Goal: Book appointment/travel/reservation

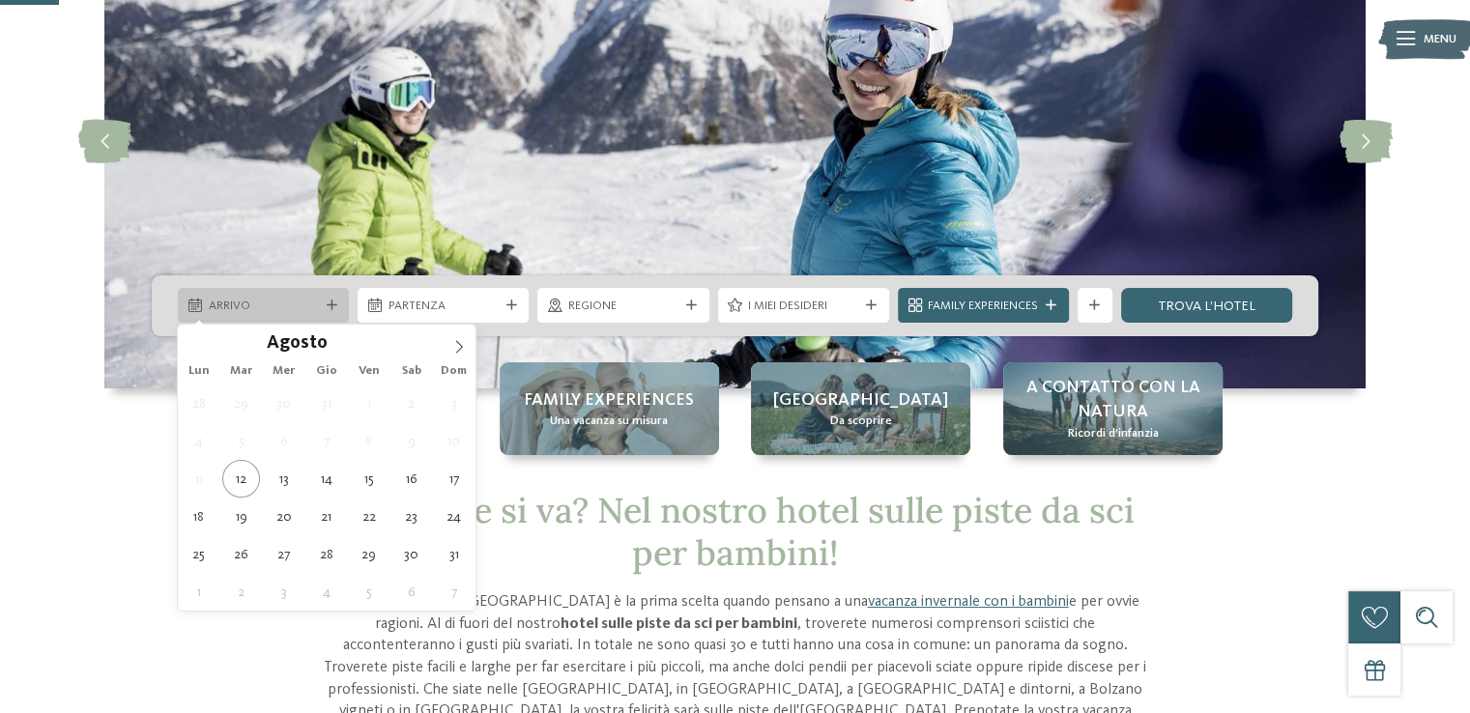
click at [244, 295] on div "Arrivo" at bounding box center [263, 305] width 171 height 35
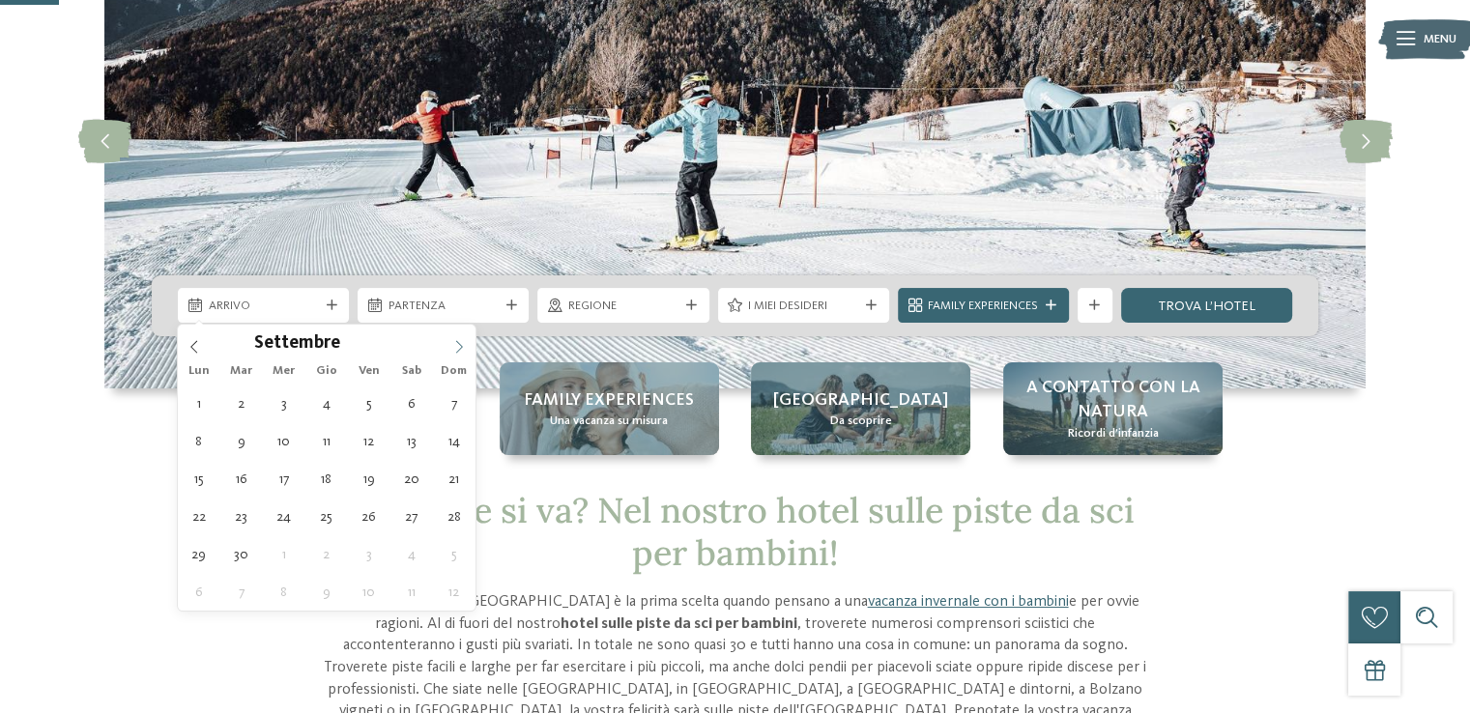
click at [457, 340] on icon at bounding box center [459, 347] width 14 height 14
type input "****"
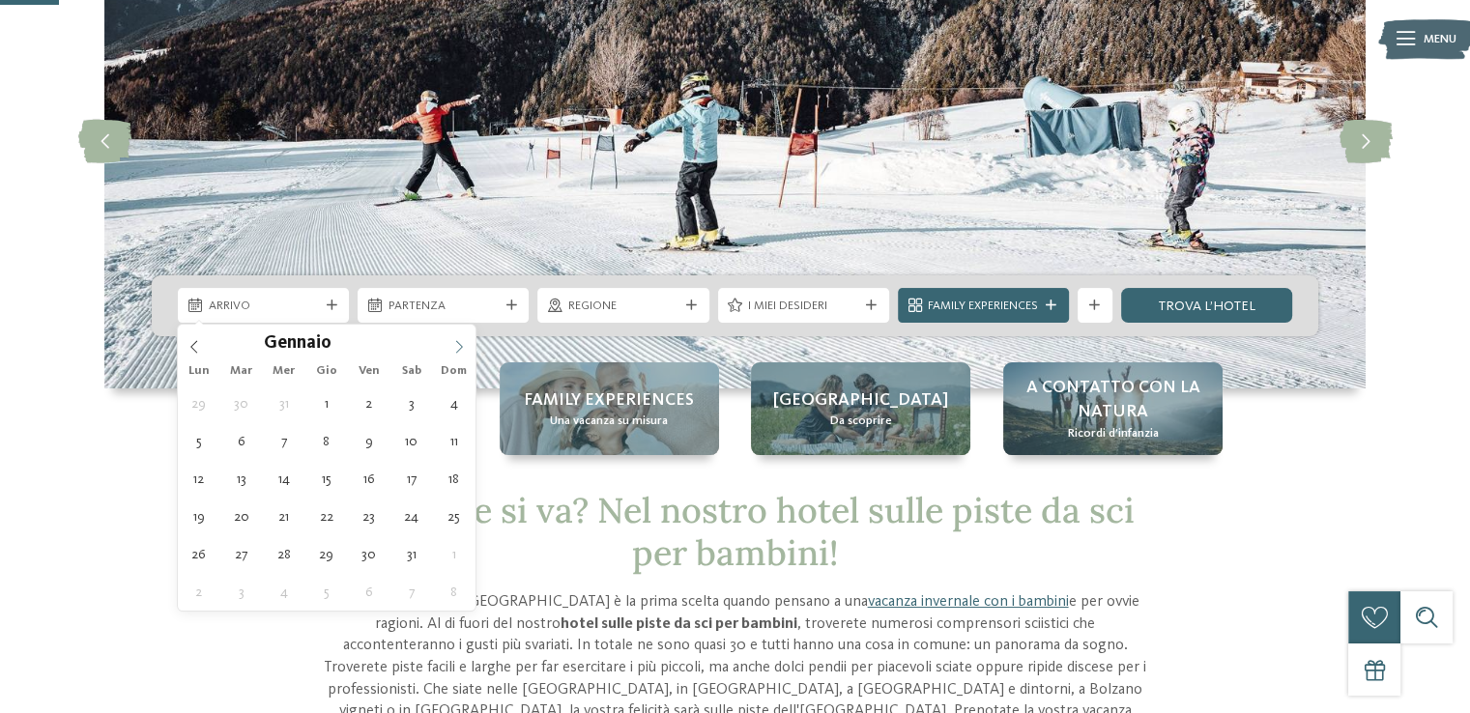
click at [457, 340] on icon at bounding box center [459, 347] width 14 height 14
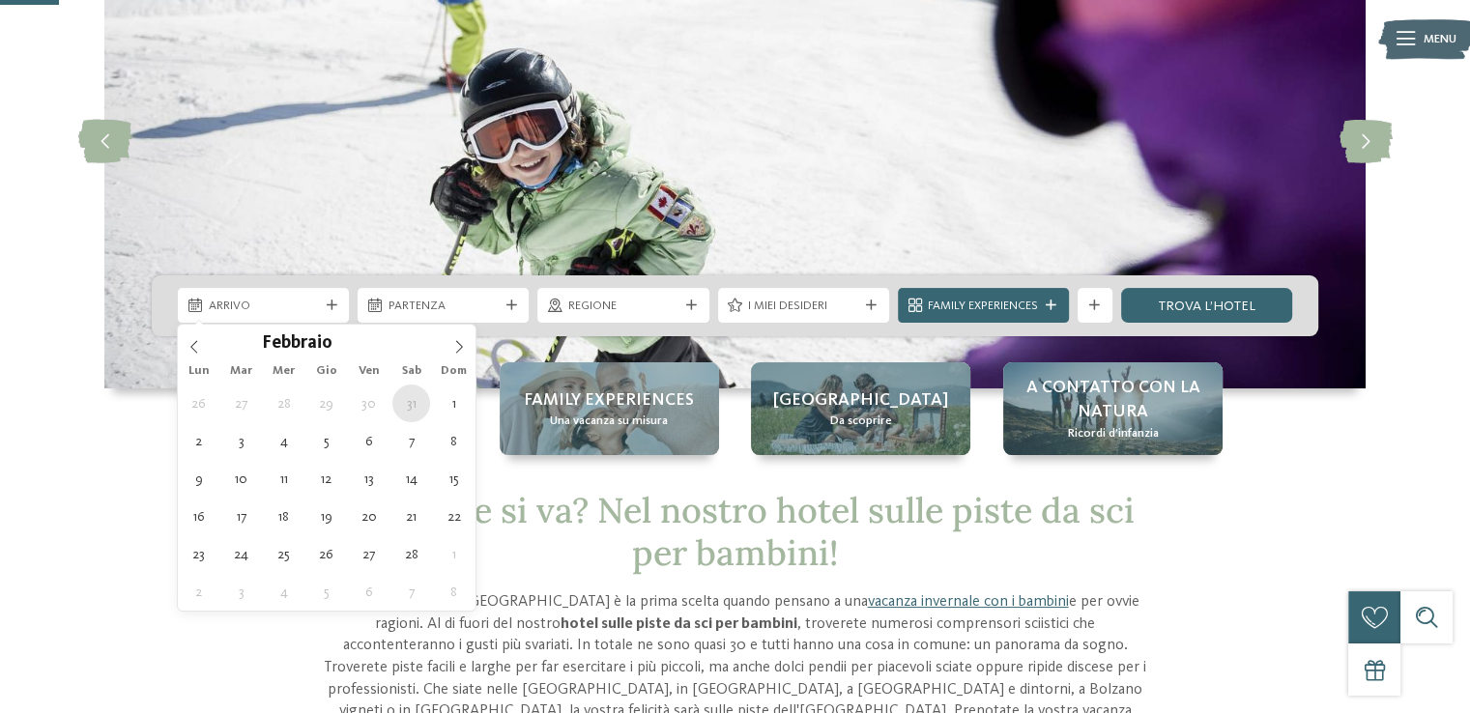
type div "[DATE]"
type input "****"
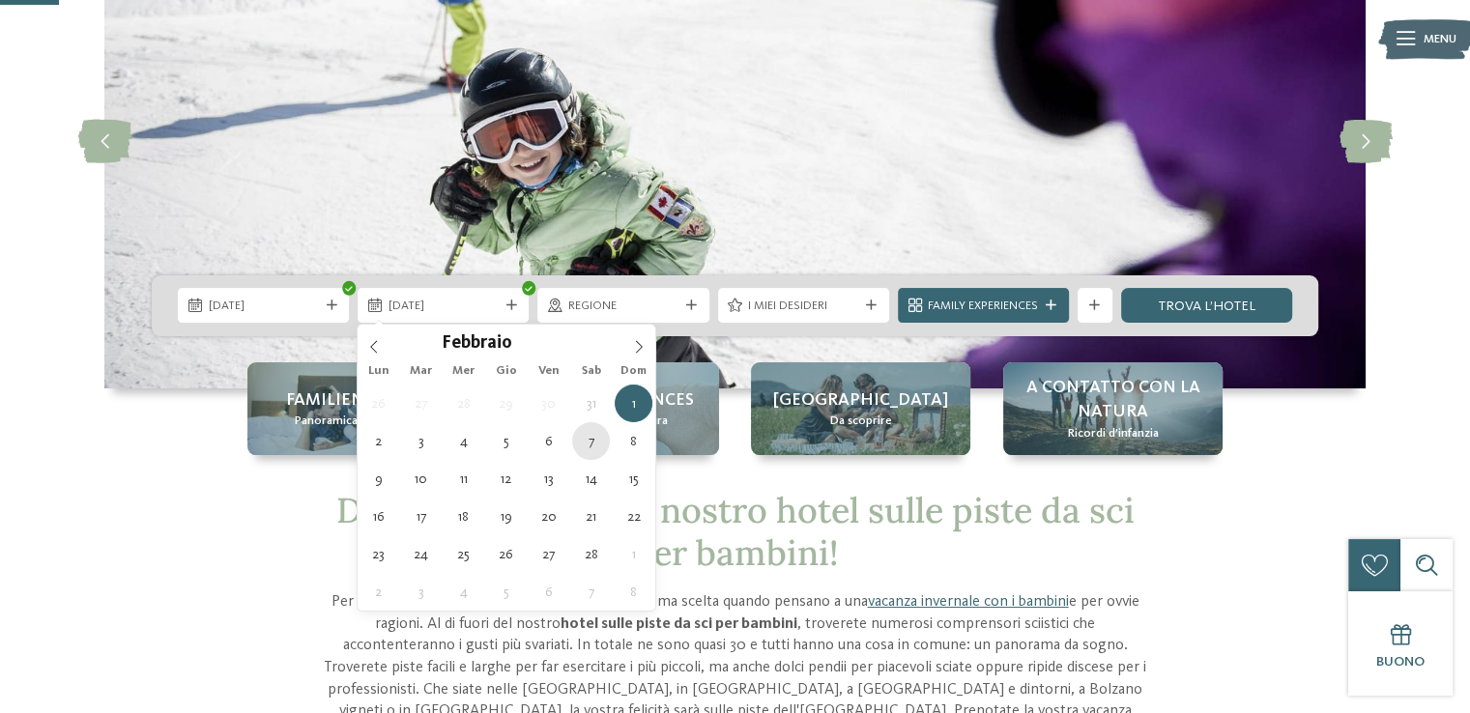
type div "[DATE]"
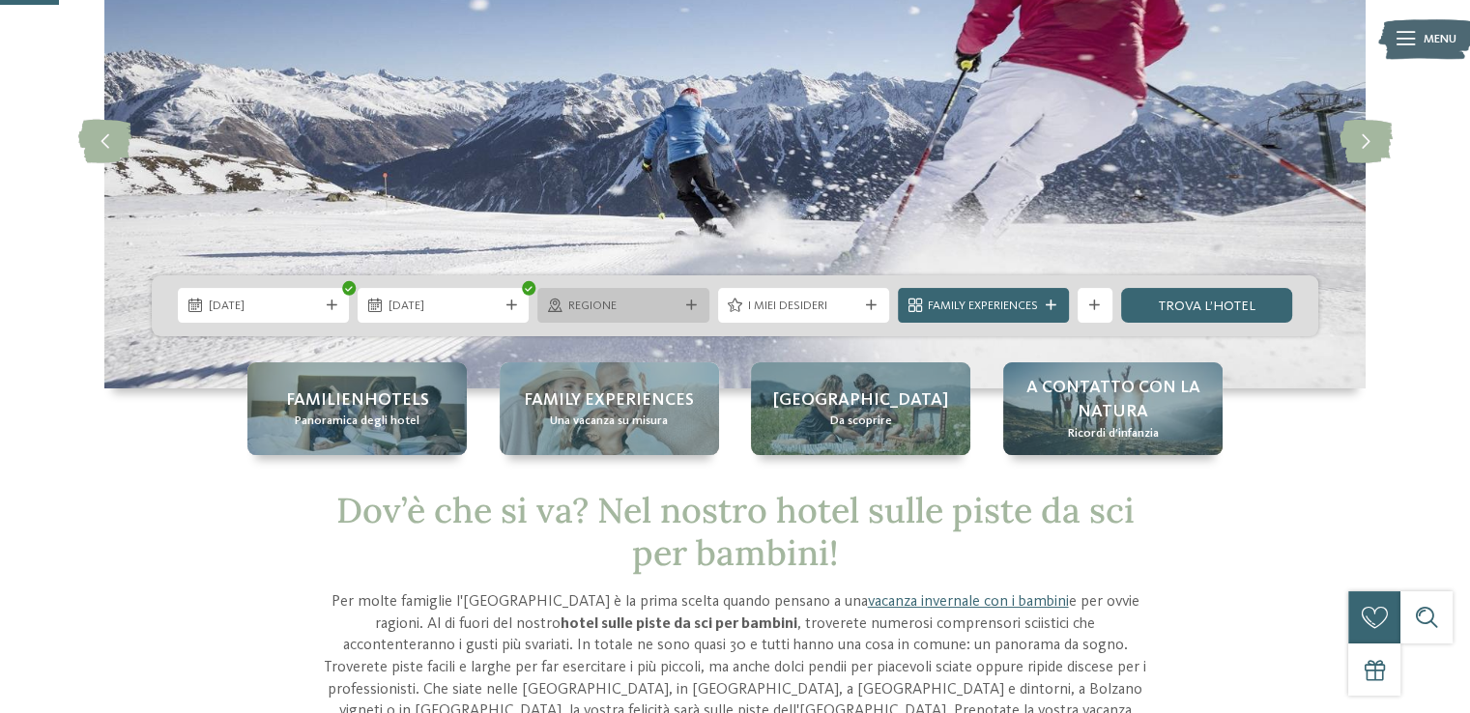
click at [690, 307] on icon at bounding box center [691, 306] width 11 height 11
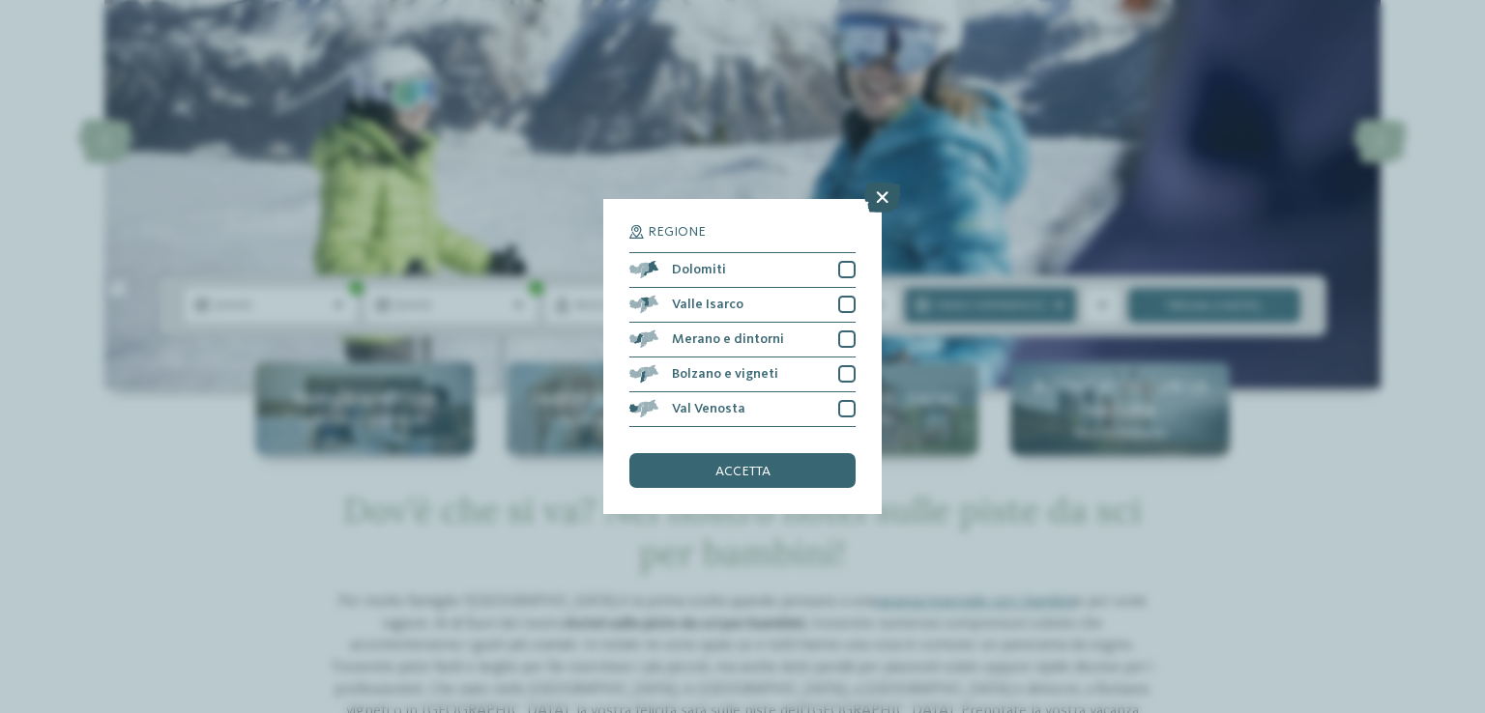
click at [886, 189] on icon at bounding box center [882, 197] width 38 height 31
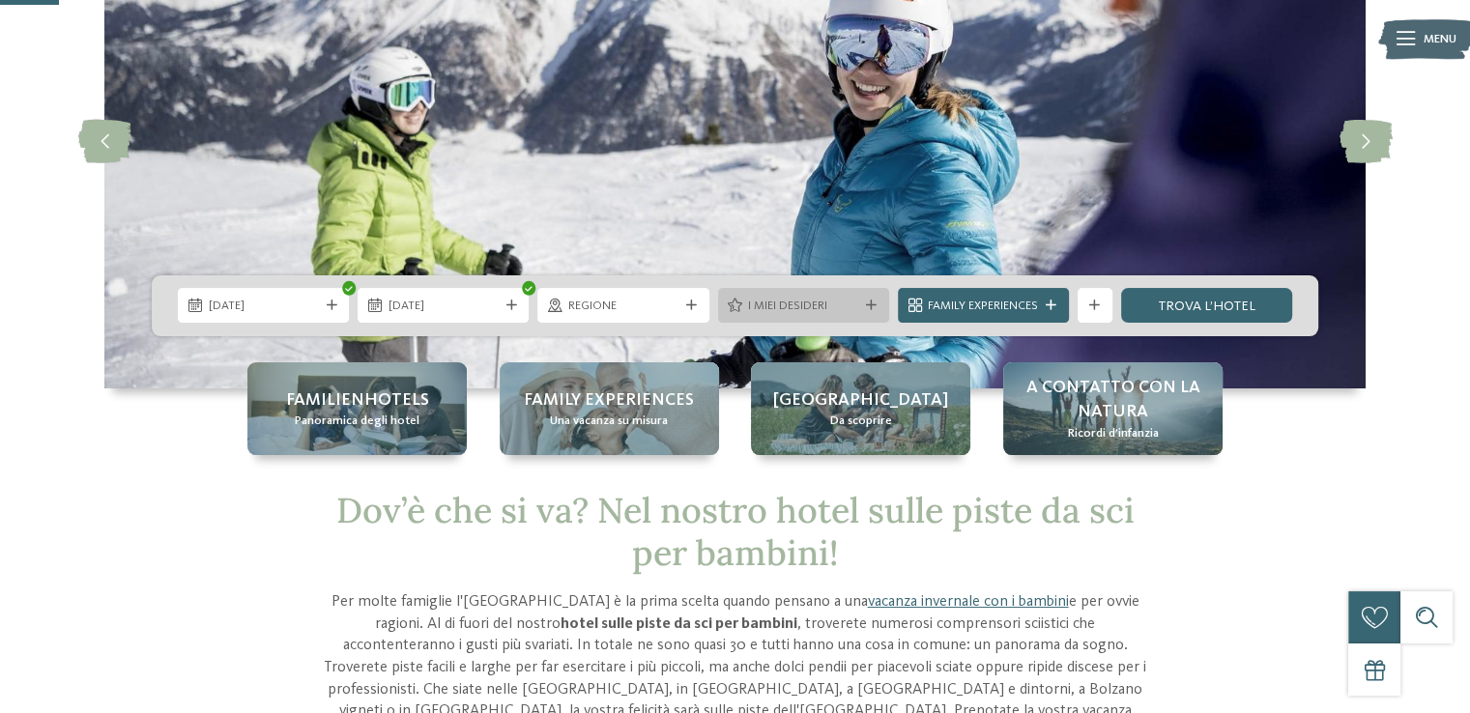
click at [880, 311] on div "I miei desideri" at bounding box center [803, 305] width 171 height 35
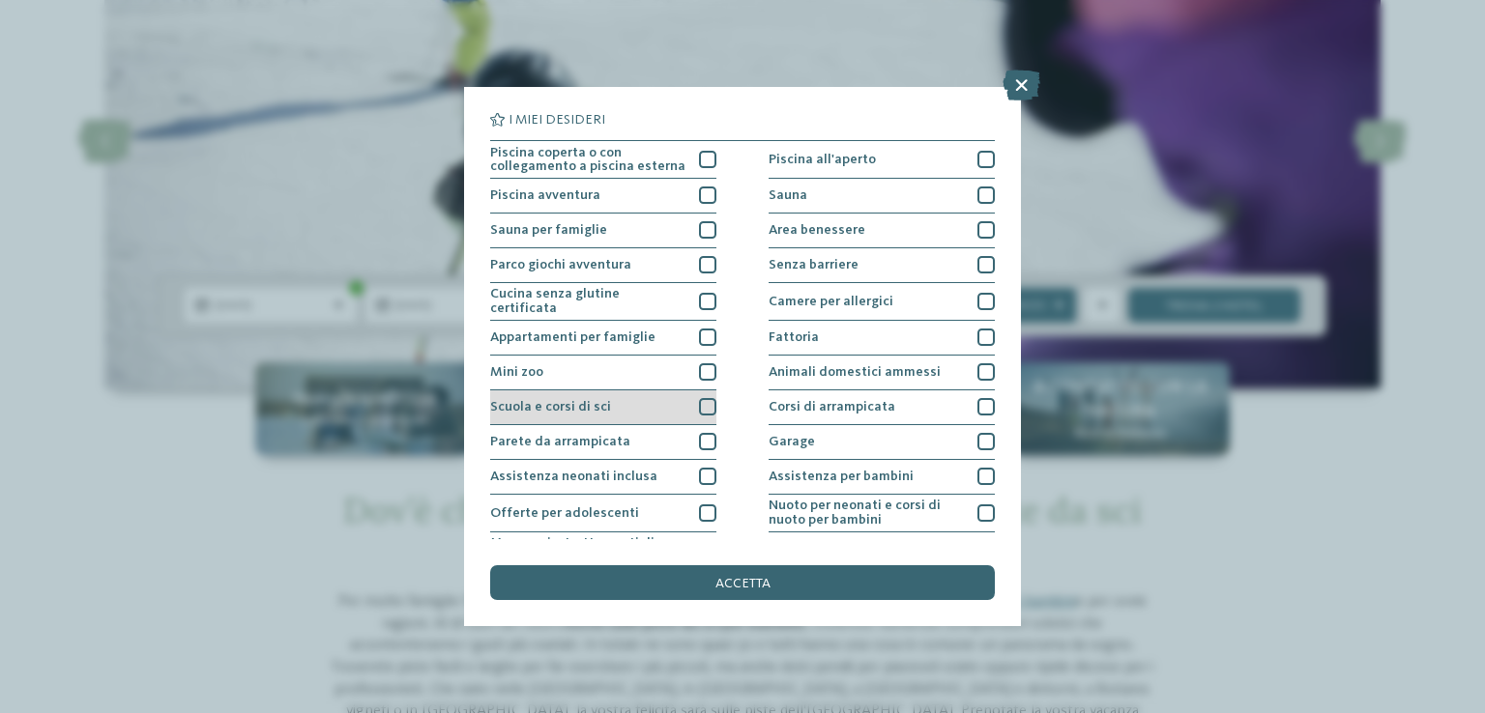
click at [699, 404] on div at bounding box center [707, 406] width 17 height 17
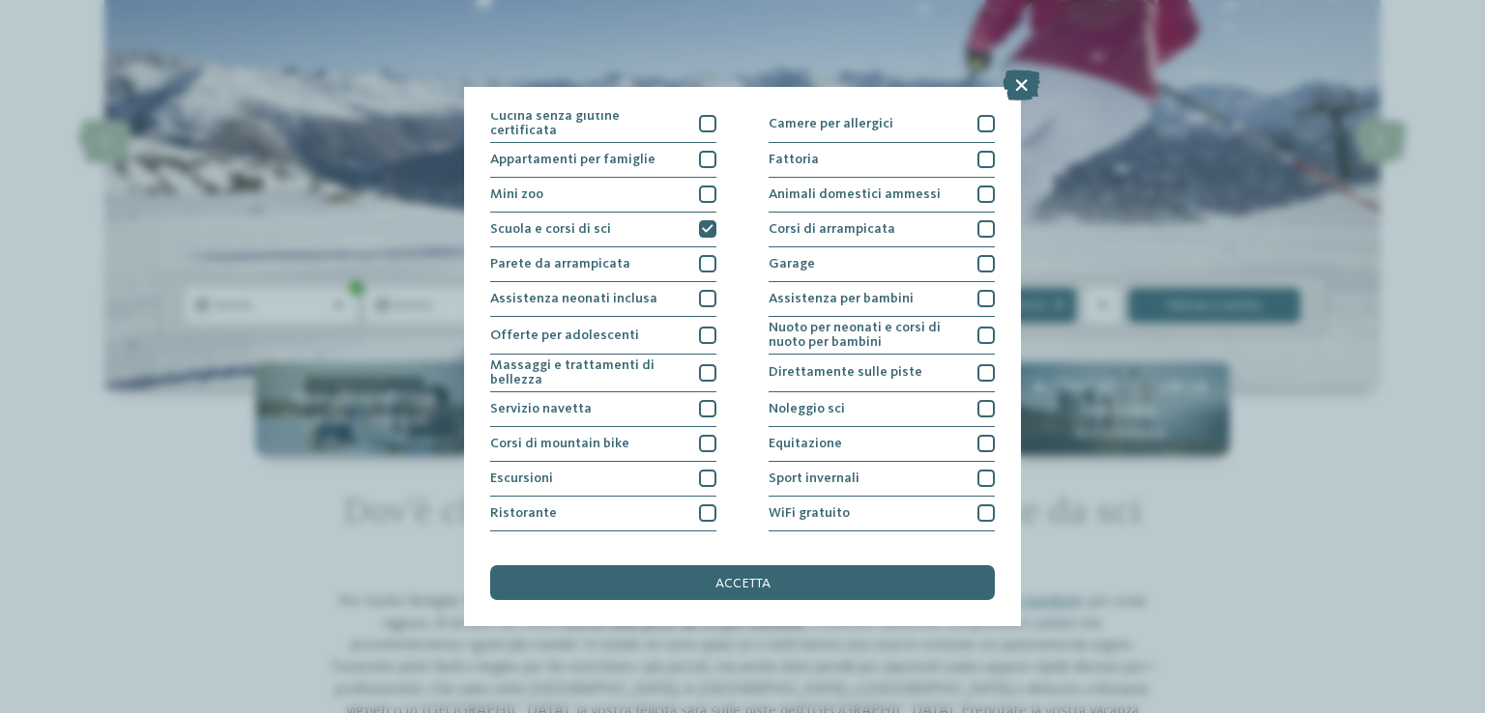
scroll to position [201, 0]
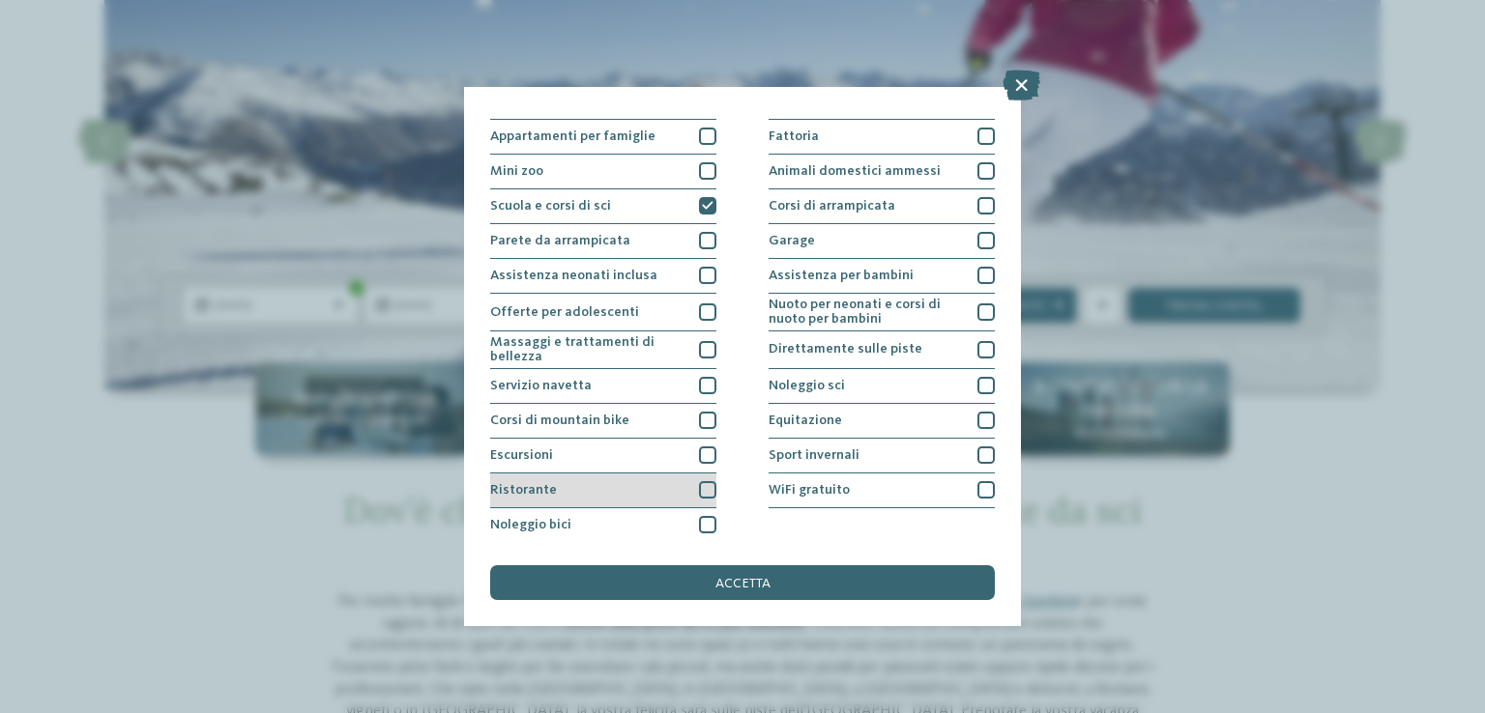
click at [702, 490] on div at bounding box center [707, 489] width 17 height 17
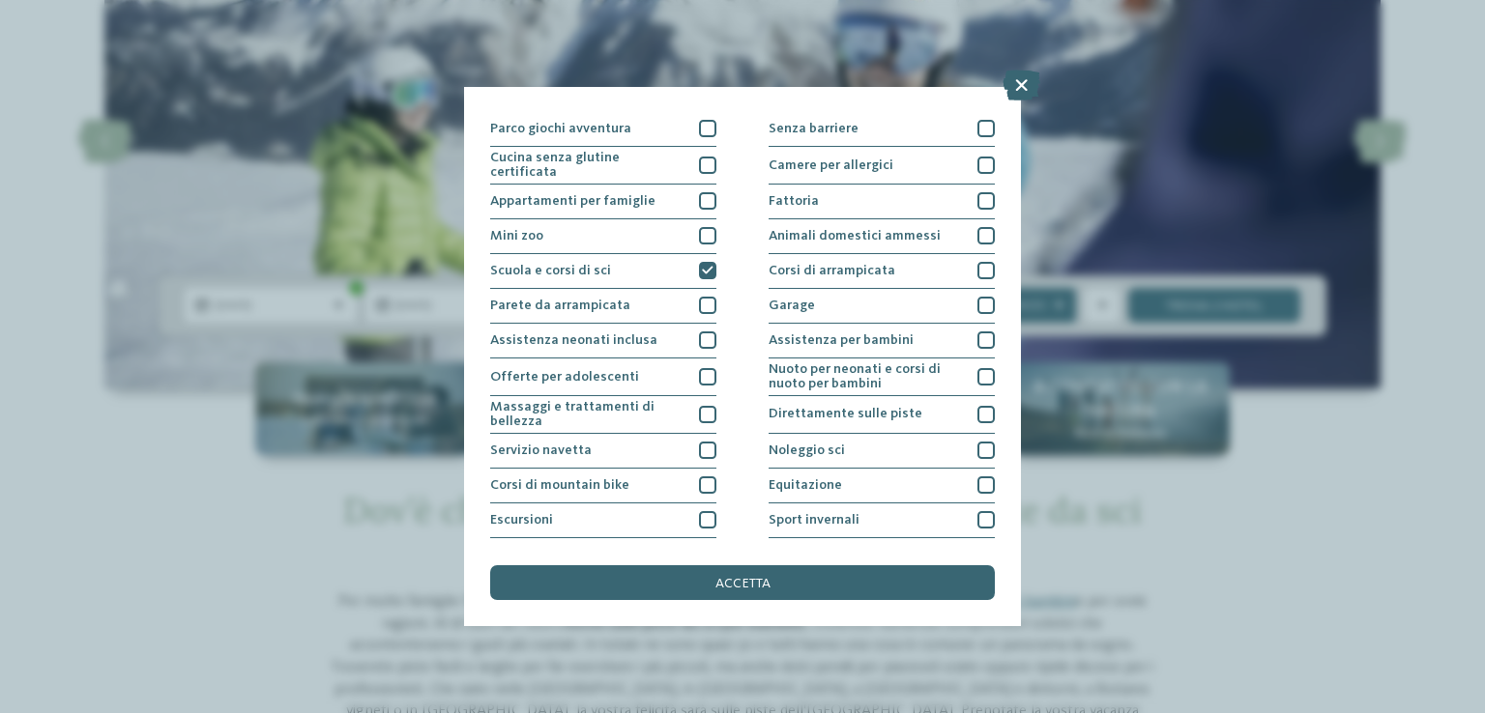
scroll to position [126, 0]
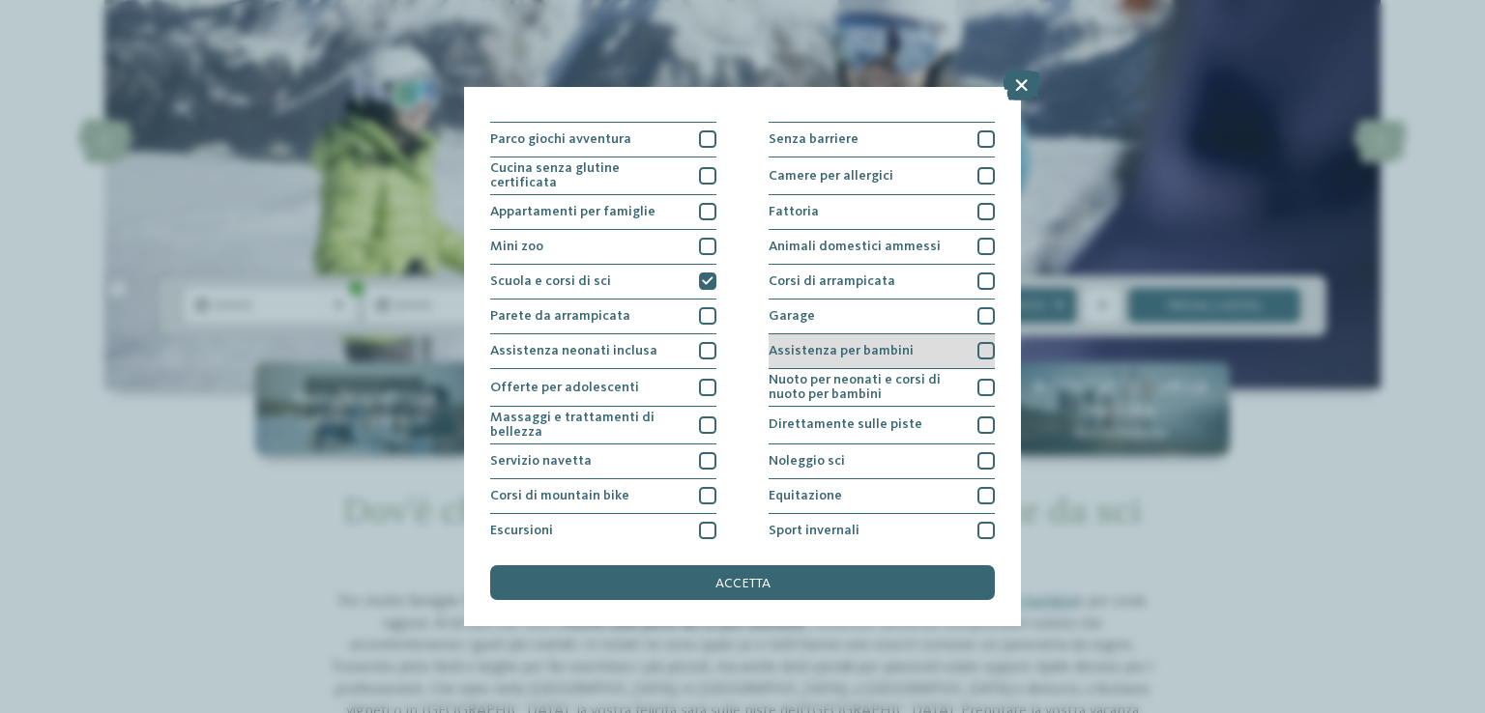
click at [977, 349] on div at bounding box center [985, 350] width 17 height 17
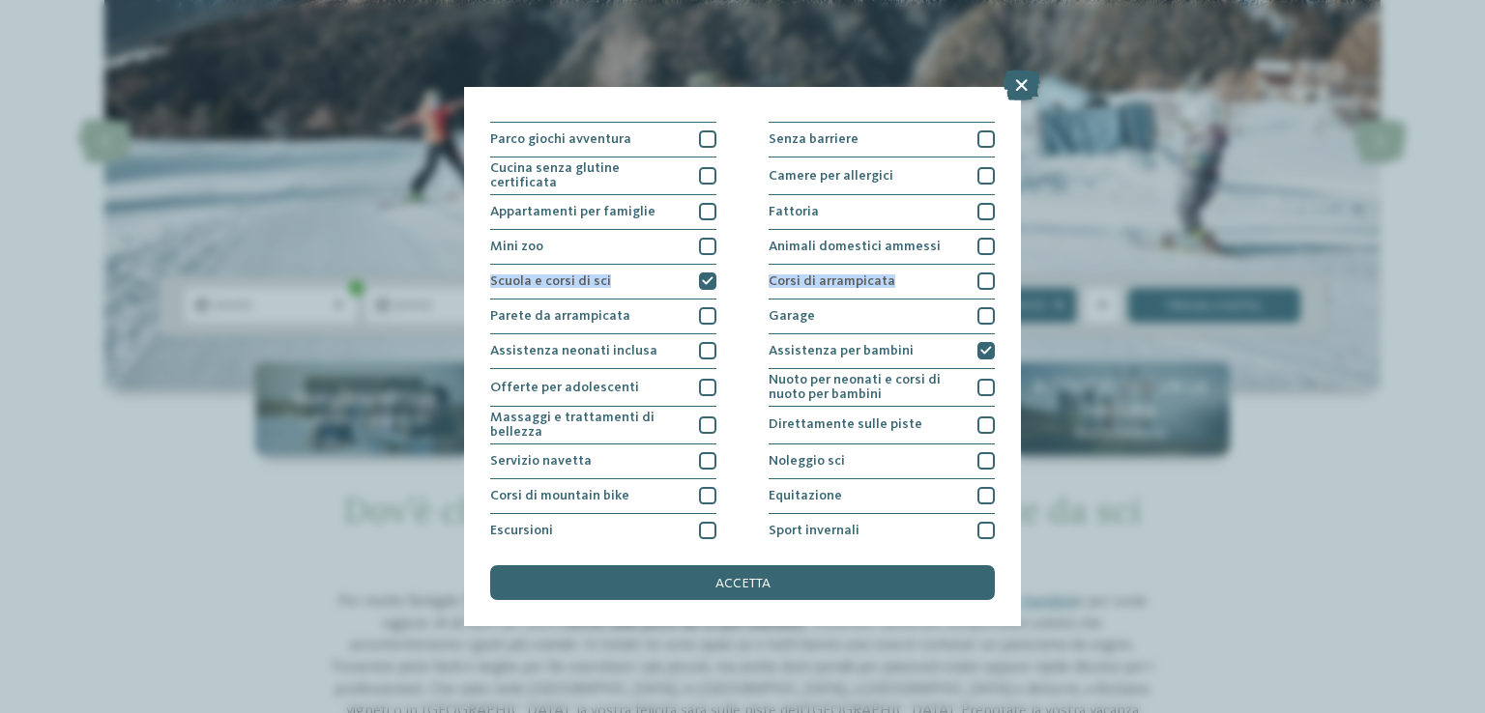
drag, startPoint x: 995, startPoint y: 285, endPoint x: 995, endPoint y: 252, distance: 32.9
click at [995, 252] on div "I miei desideri Piscina coperta o con collegamento a piscina esterna Piscina al…" at bounding box center [743, 356] width 558 height 539
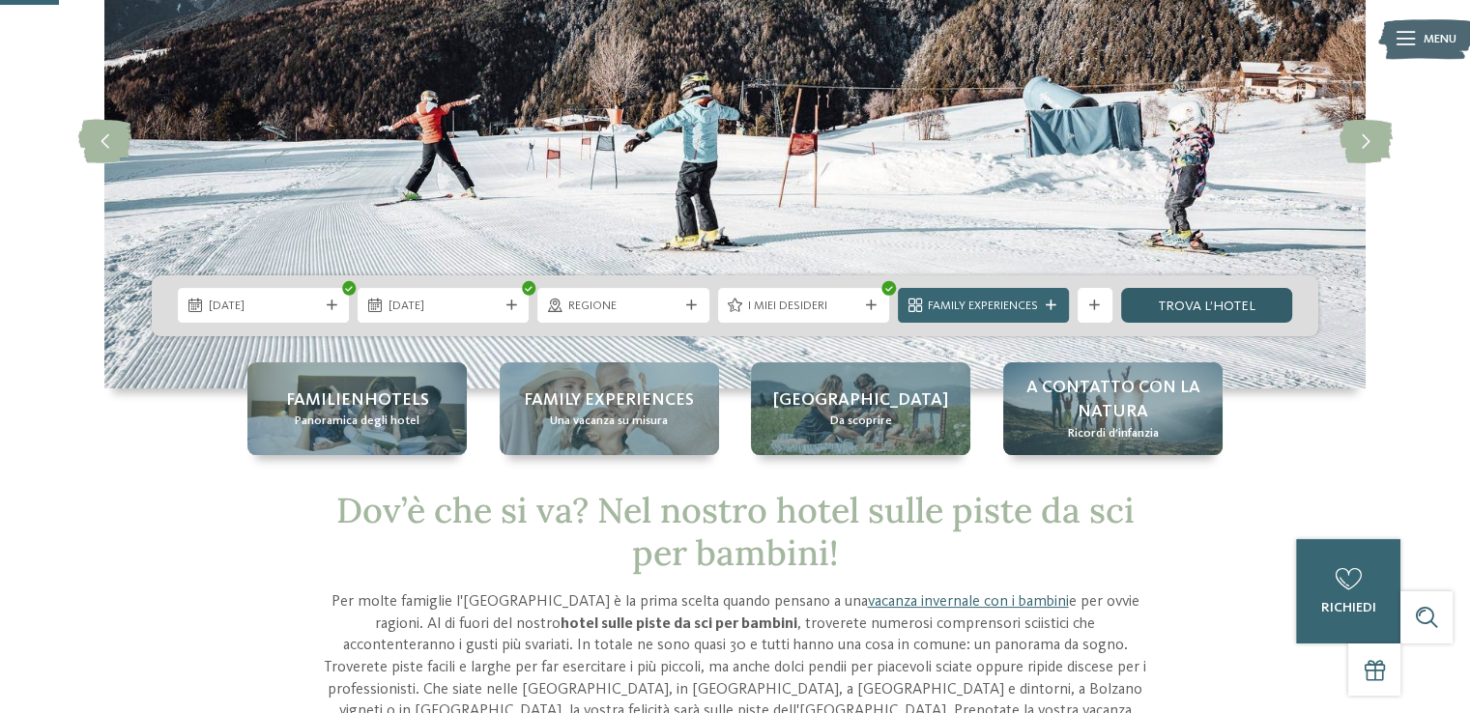
click at [1241, 289] on link "trova l’hotel" at bounding box center [1206, 305] width 171 height 35
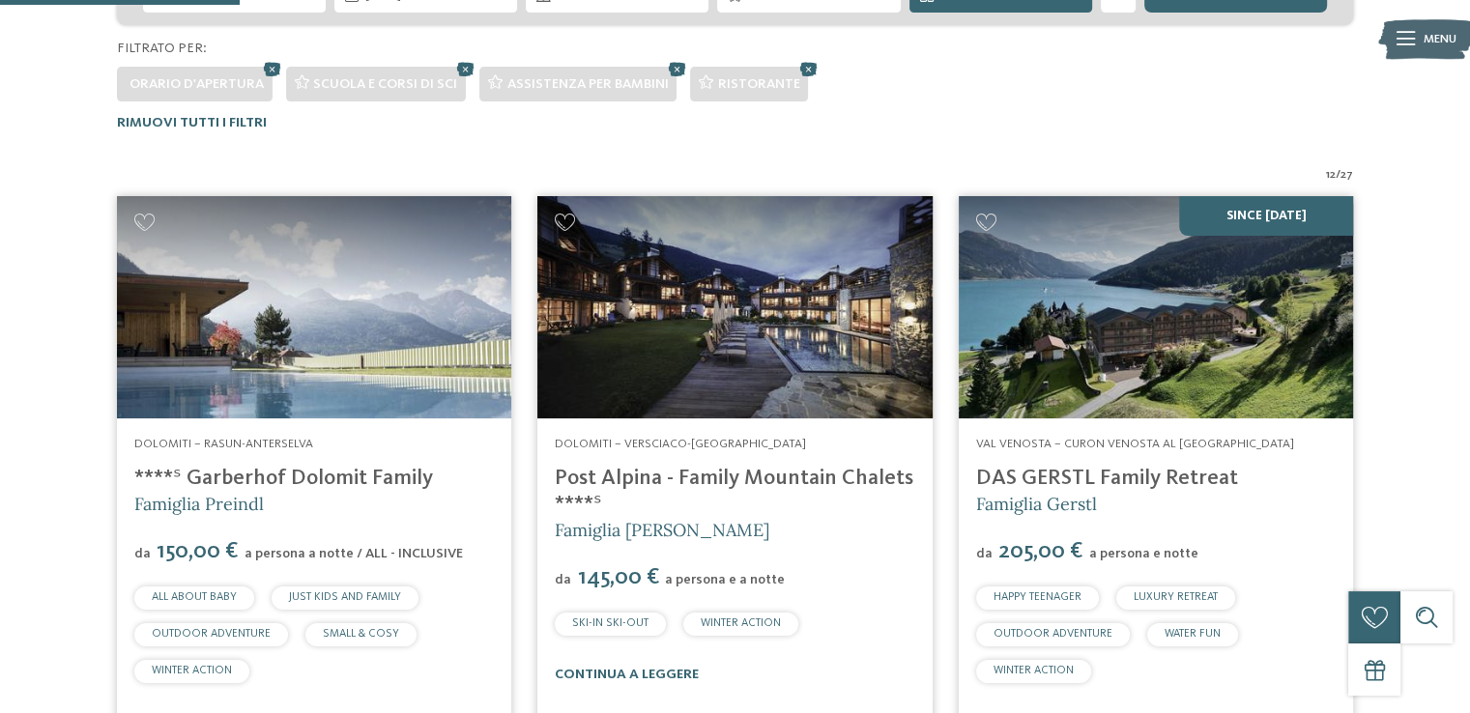
scroll to position [560, 0]
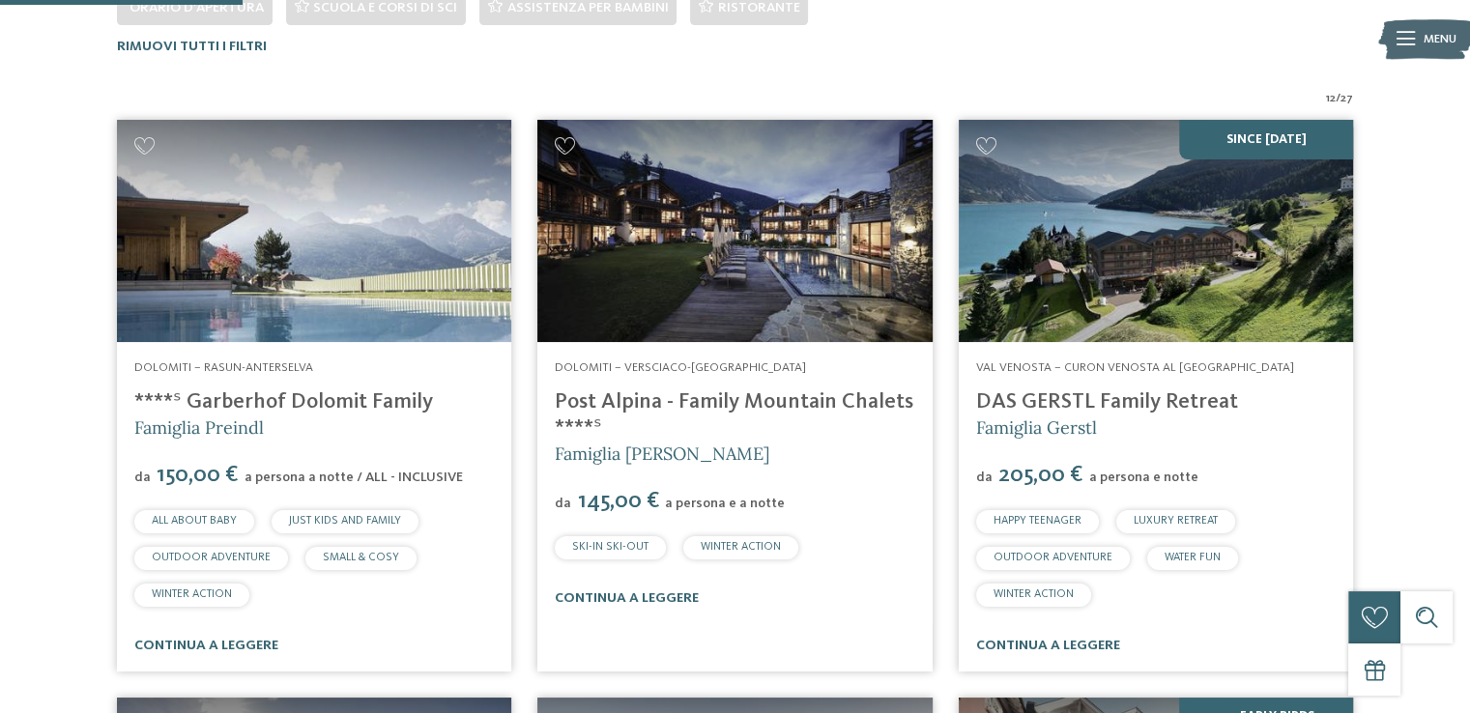
click at [731, 395] on link "Post Alpina - Family Mountain Chalets ****ˢ" at bounding box center [734, 414] width 359 height 47
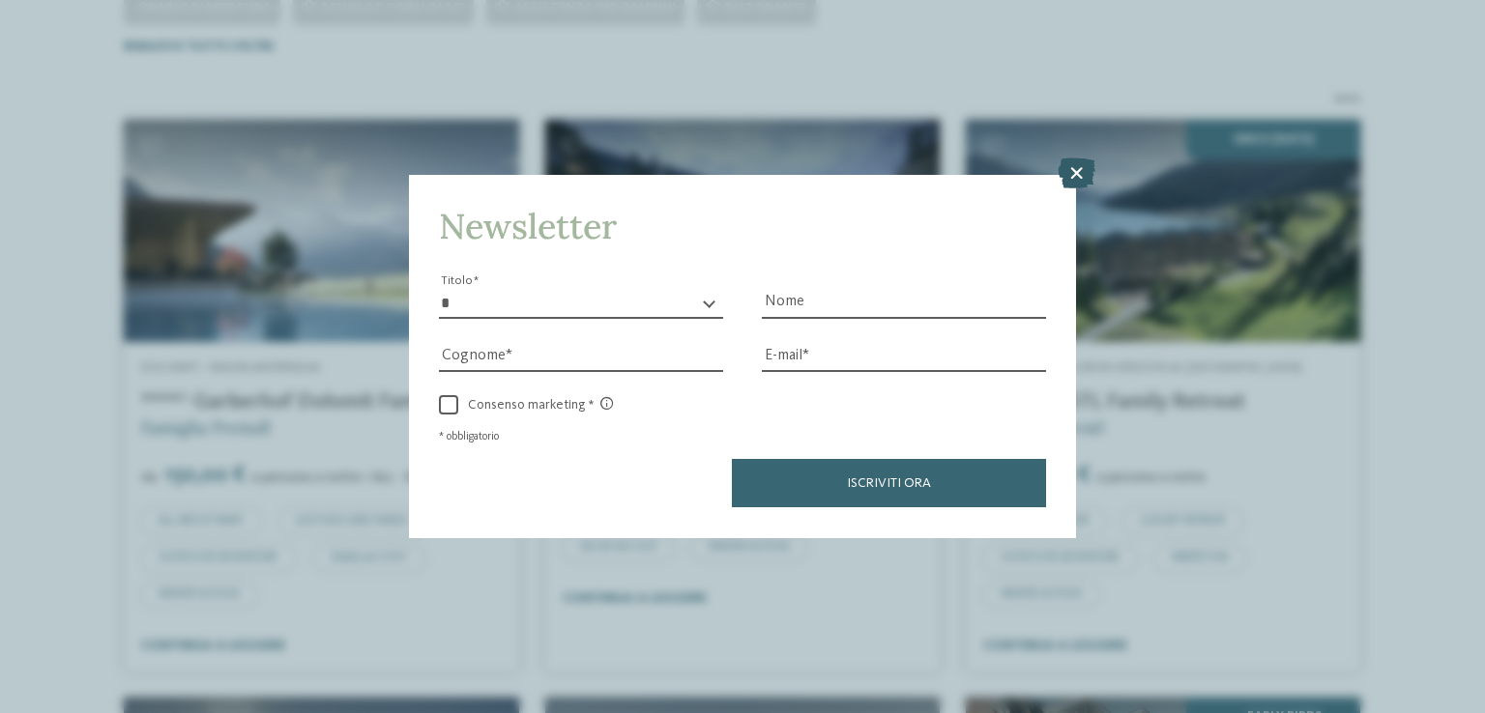
click at [1070, 172] on icon at bounding box center [1076, 174] width 38 height 31
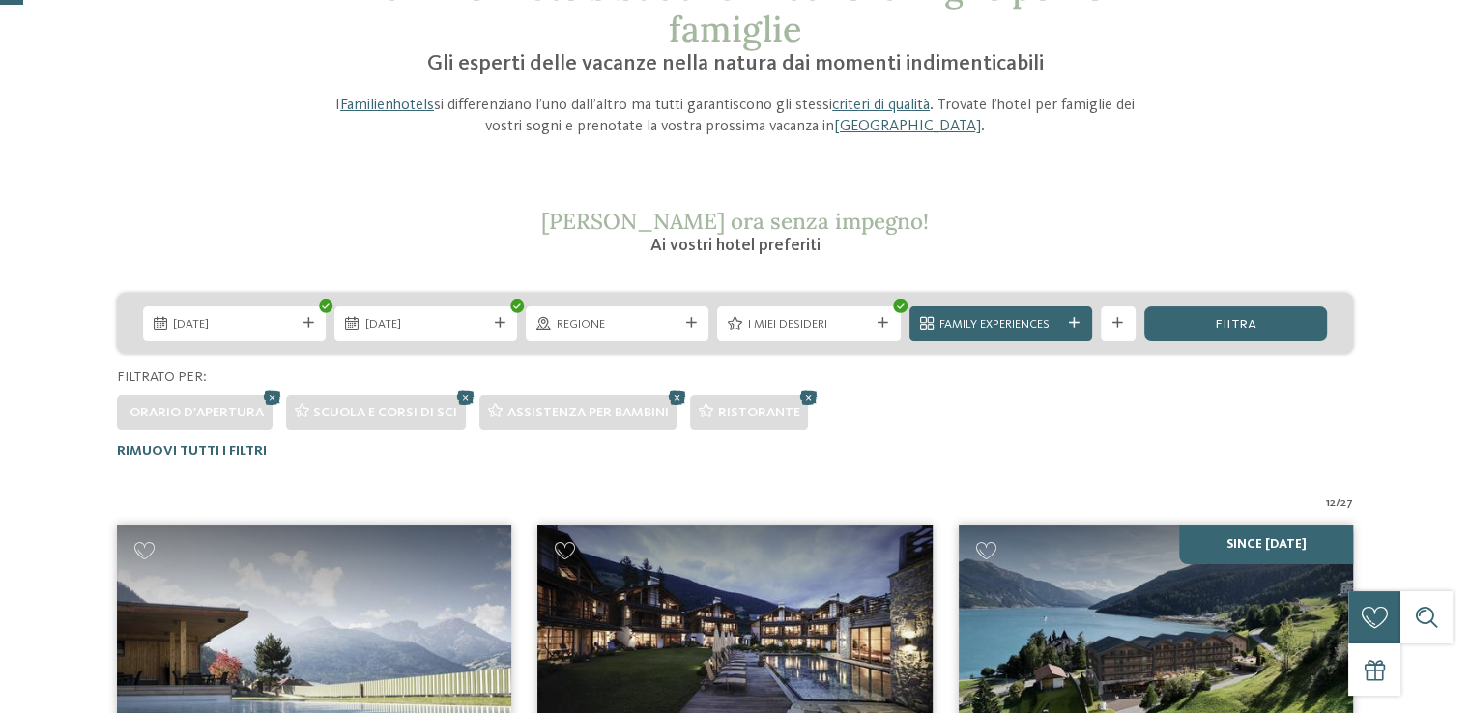
scroll to position [0, 0]
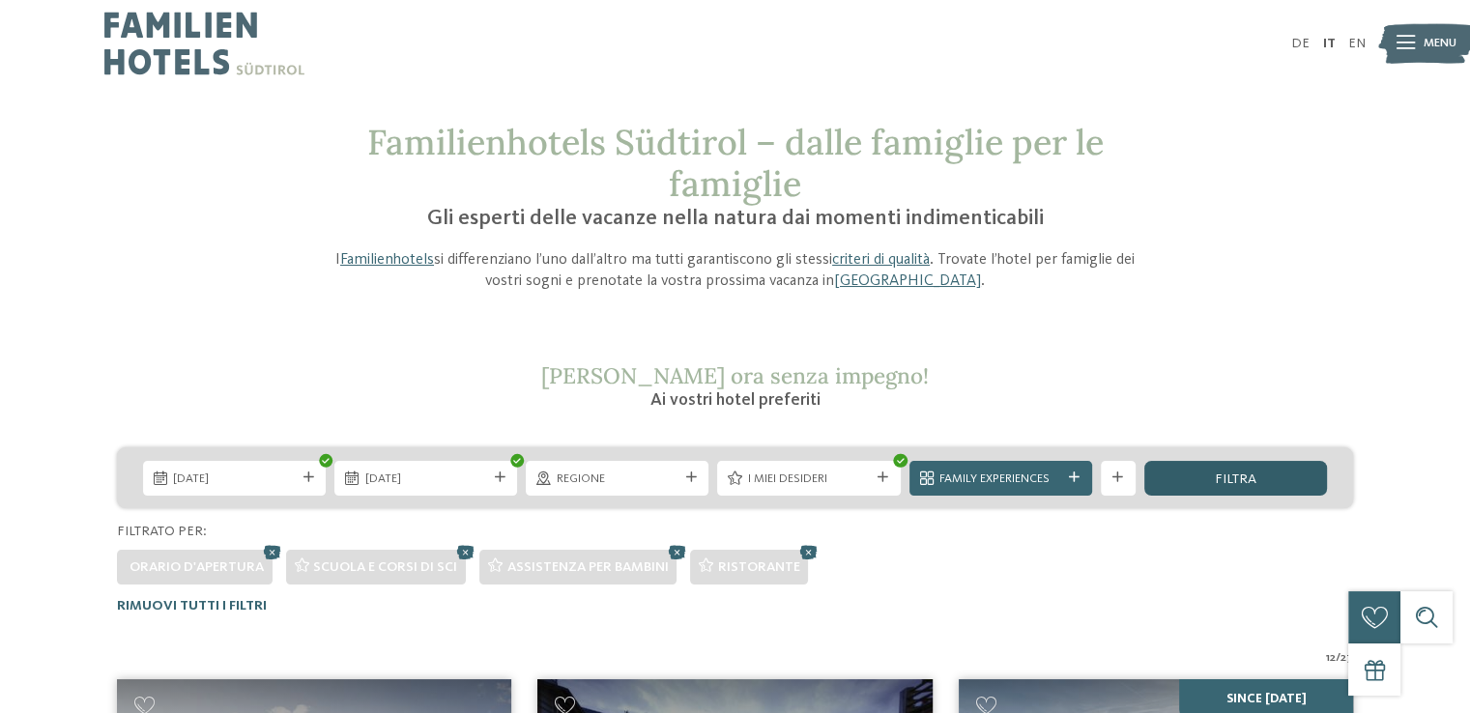
click at [1257, 477] on div "filtra" at bounding box center [1235, 478] width 183 height 35
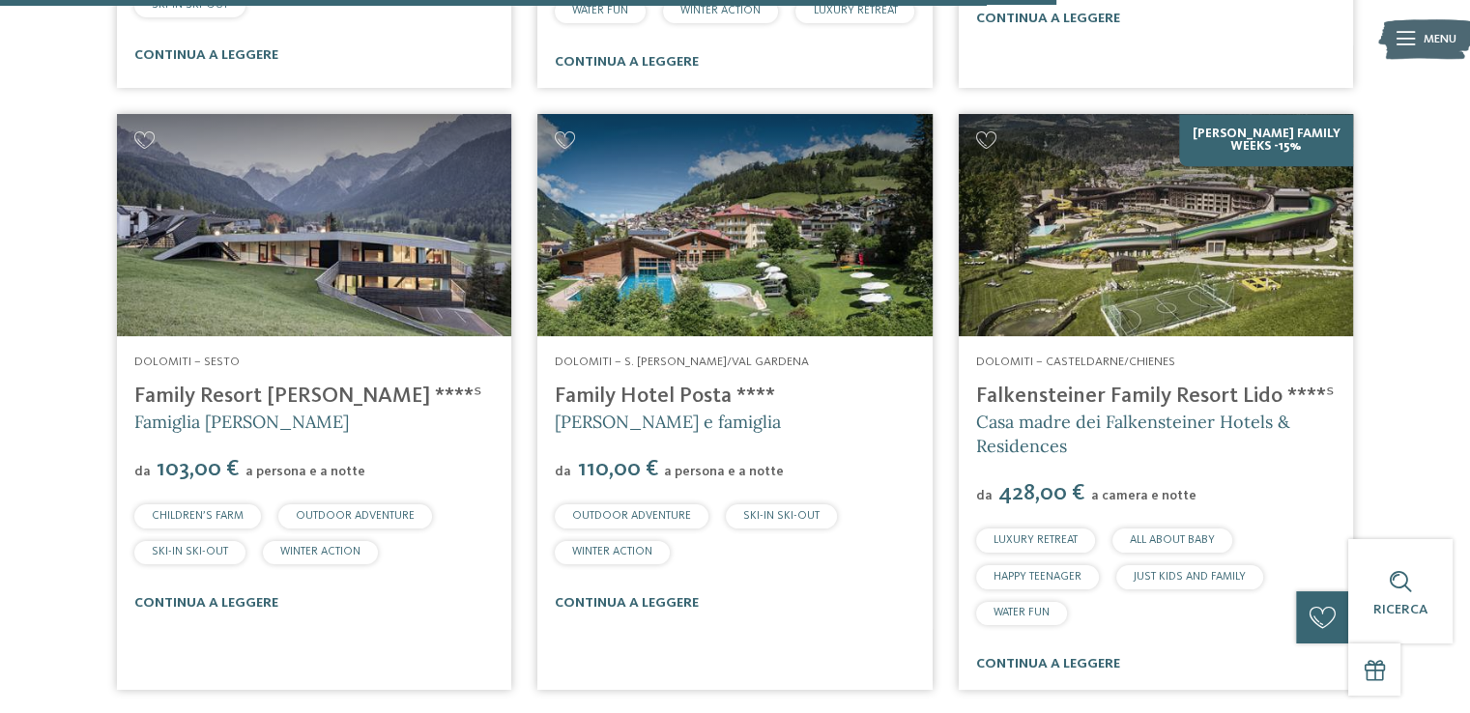
scroll to position [2439, 0]
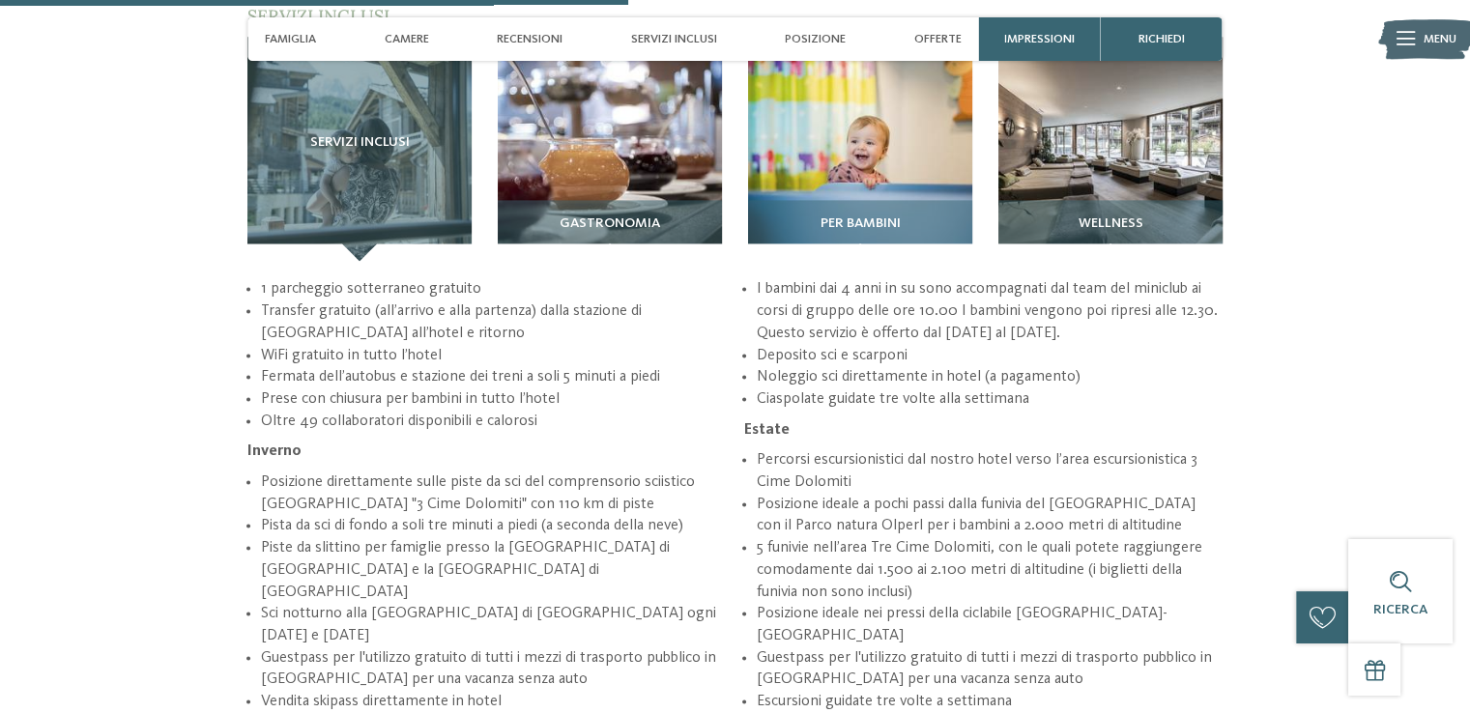
scroll to position [2670, 0]
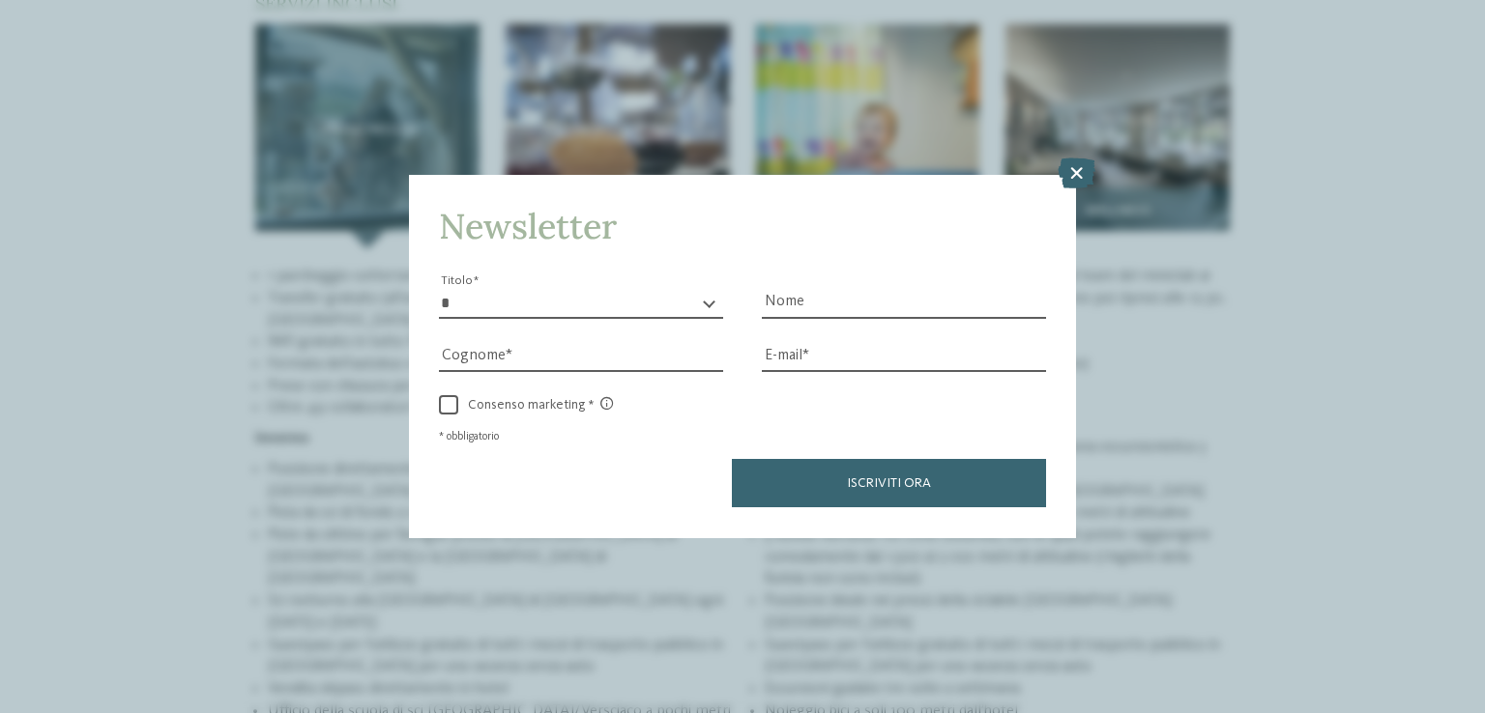
click at [1076, 171] on icon at bounding box center [1076, 174] width 38 height 31
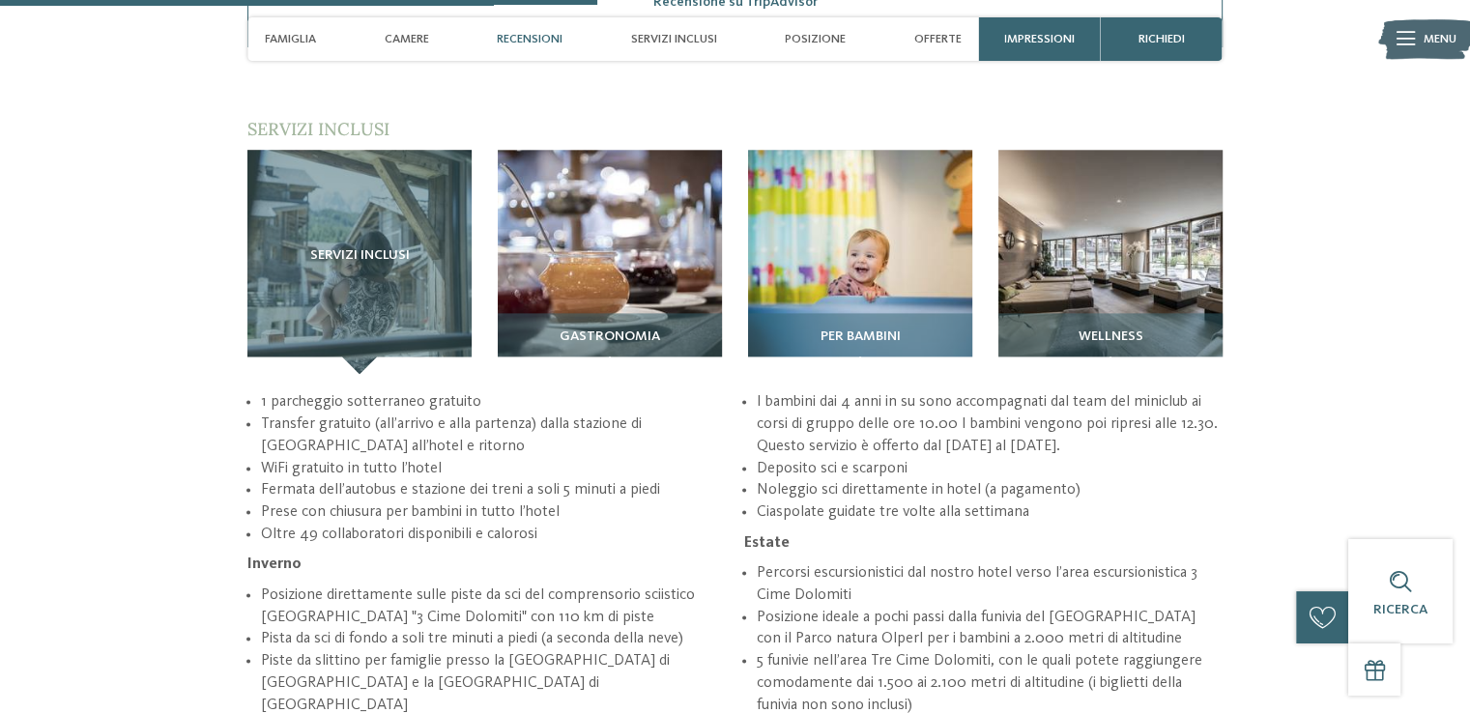
scroll to position [2312, 0]
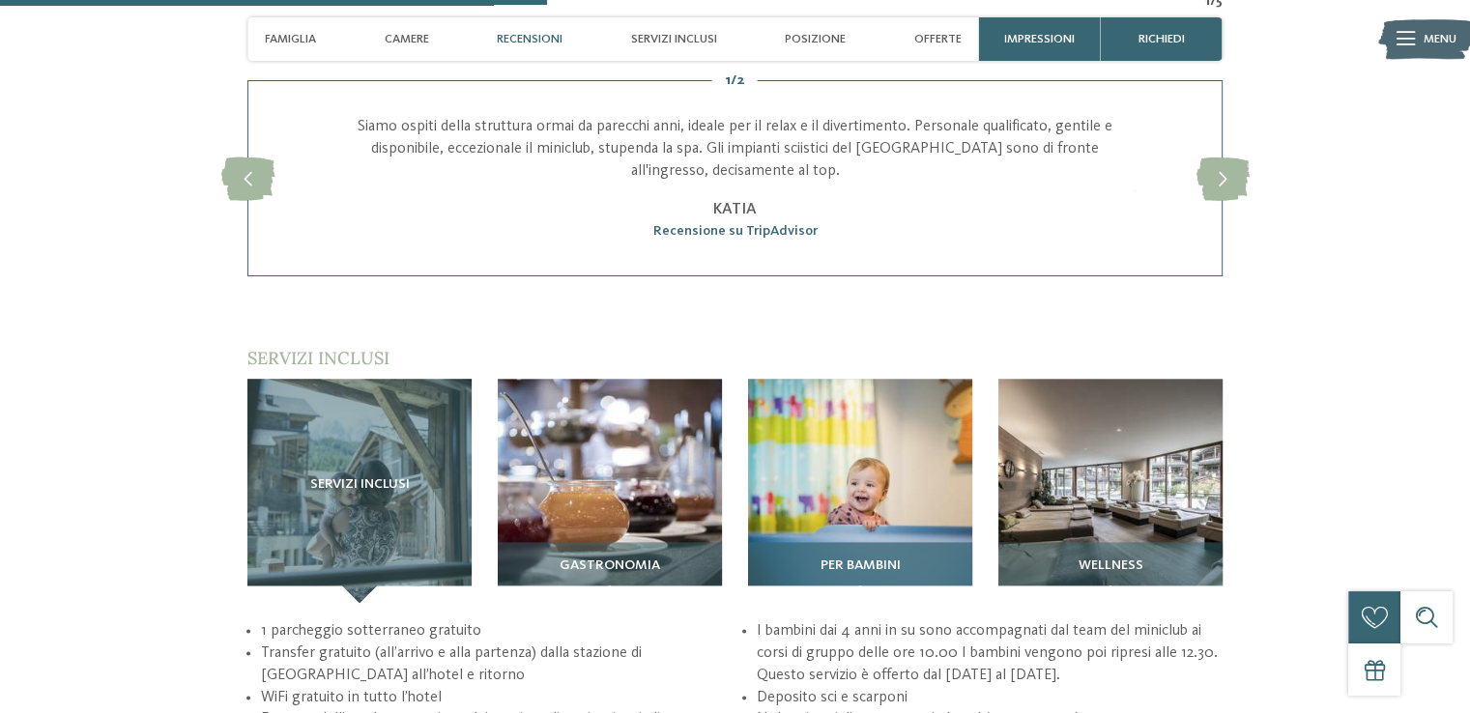
click at [926, 407] on img at bounding box center [860, 491] width 224 height 224
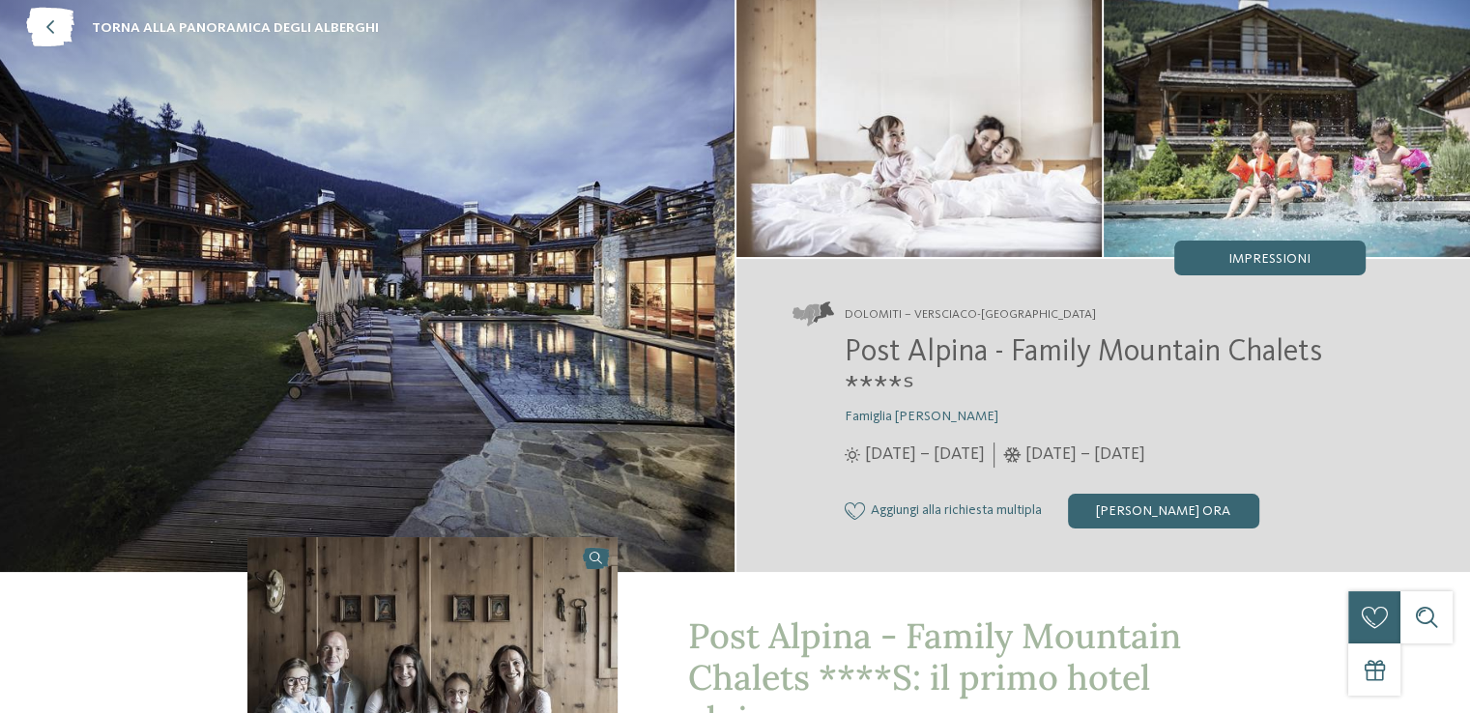
scroll to position [0, 0]
